Goal: Task Accomplishment & Management: Use online tool/utility

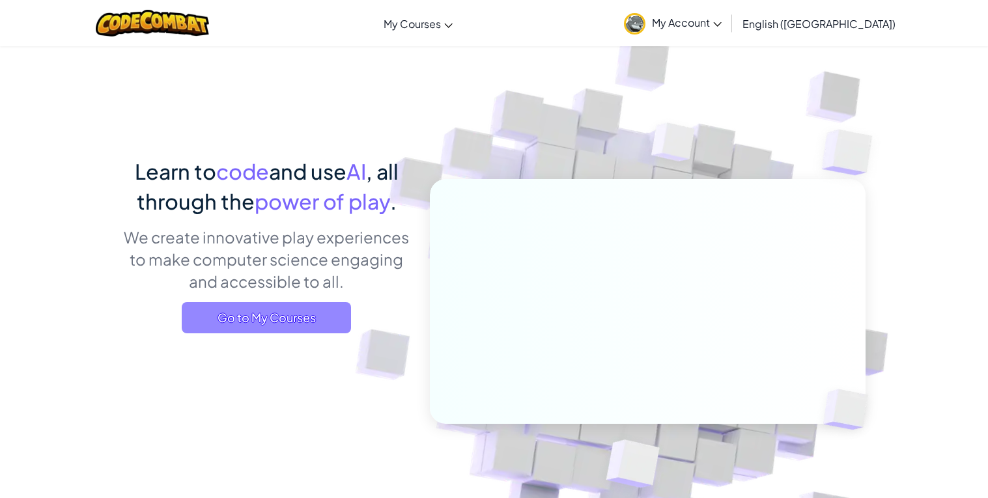
click at [328, 331] on span "Go to My Courses" at bounding box center [266, 317] width 169 height 31
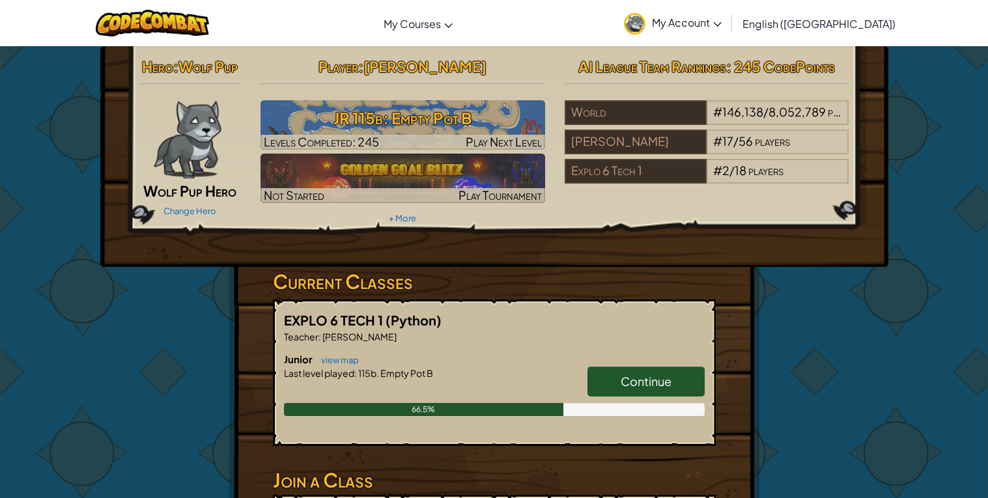
click at [590, 377] on link "Continue" at bounding box center [645, 382] width 117 height 30
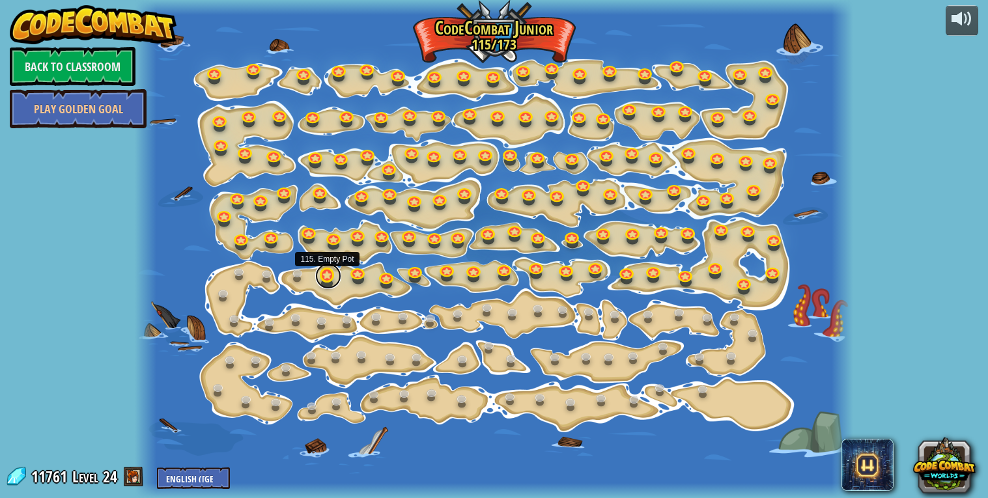
click at [326, 279] on link at bounding box center [328, 276] width 26 height 26
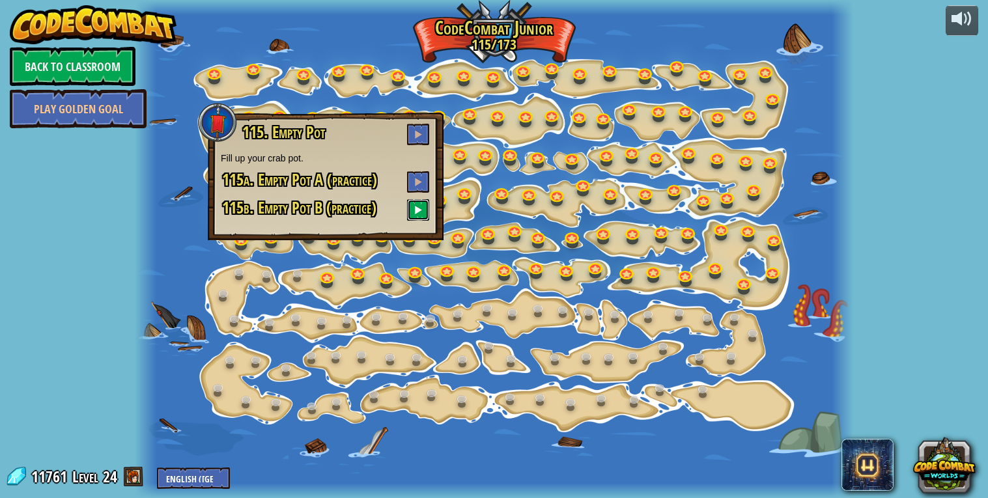
click at [416, 206] on span at bounding box center [417, 209] width 9 height 9
